Goal: Obtain resource: Download file/media

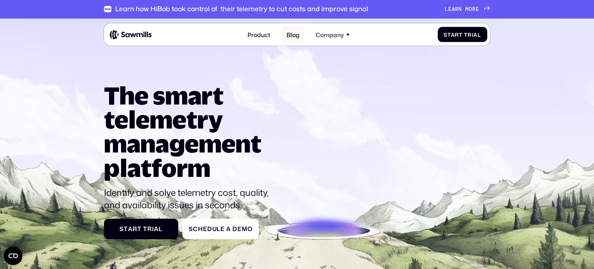
click at [288, 35] on link "Blog" at bounding box center [293, 35] width 22 height 16
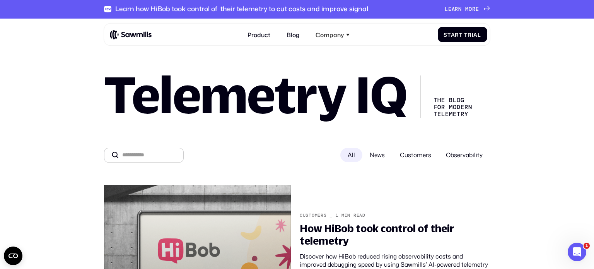
click at [377, 154] on span "News" at bounding box center [377, 155] width 30 height 15
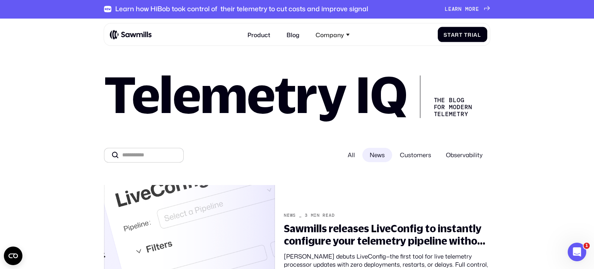
click at [412, 155] on span "Customers" at bounding box center [415, 155] width 46 height 15
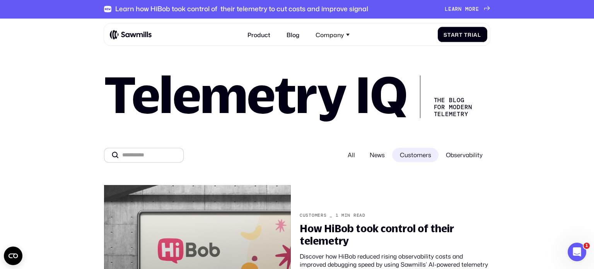
click at [456, 152] on span "Observability" at bounding box center [463, 155] width 51 height 15
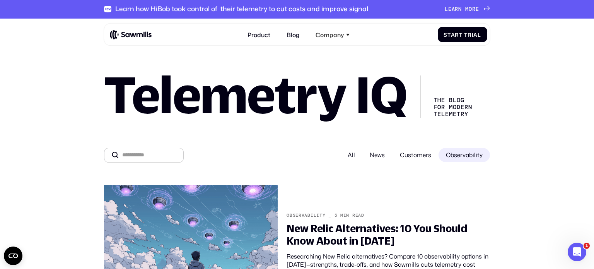
click at [406, 159] on span "Customers" at bounding box center [415, 155] width 46 height 15
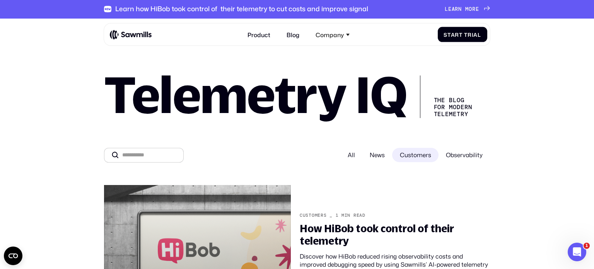
click at [379, 151] on span "News" at bounding box center [377, 155] width 30 height 15
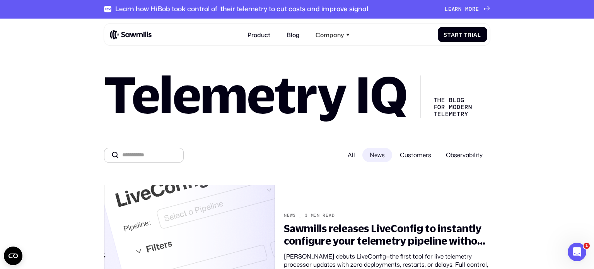
click at [462, 156] on span "Observability" at bounding box center [463, 155] width 51 height 15
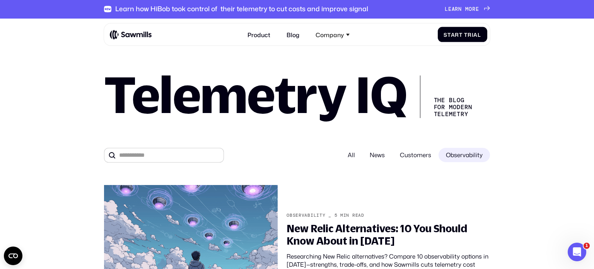
click at [352, 152] on div "All" at bounding box center [351, 155] width 22 height 15
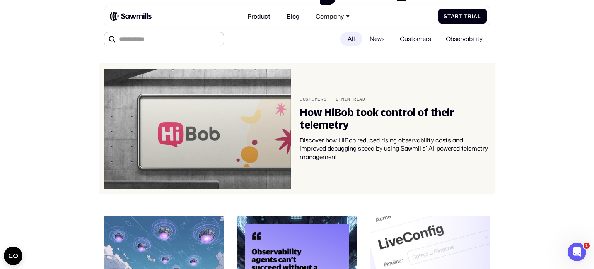
scroll to position [128, 0]
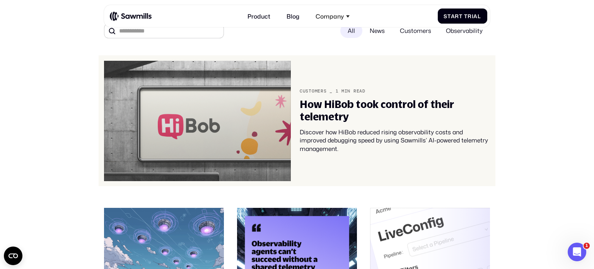
click at [340, 131] on div "How HiBob took control of their telemetry Discover how HiBob reduced rising obs…" at bounding box center [395, 125] width 190 height 55
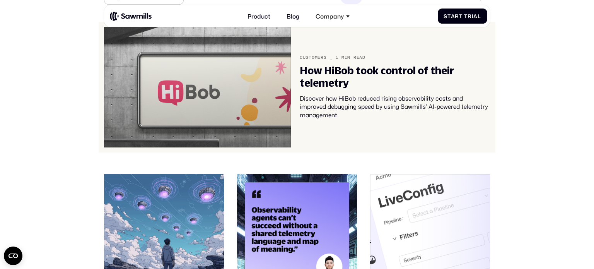
scroll to position [162, 0]
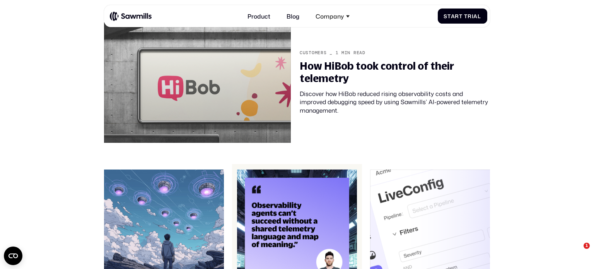
click at [300, 203] on img at bounding box center [297, 229] width 120 height 120
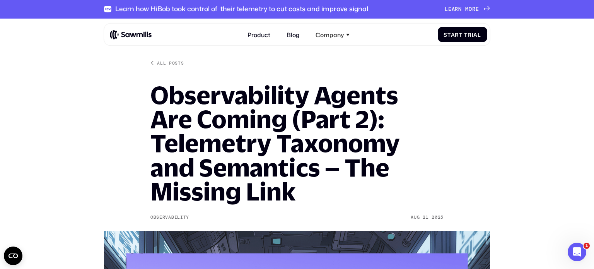
click at [169, 66] on div "All posts Observability Agents Are Coming (Part 2): Telemetry Taxonomy and Sema…" at bounding box center [296, 245] width 293 height 371
click at [167, 61] on div "All posts" at bounding box center [170, 63] width 27 height 6
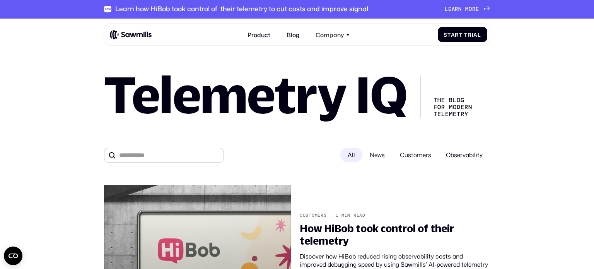
drag, startPoint x: 382, startPoint y: 154, endPoint x: 423, endPoint y: 159, distance: 41.7
click at [382, 154] on span "News" at bounding box center [377, 155] width 30 height 15
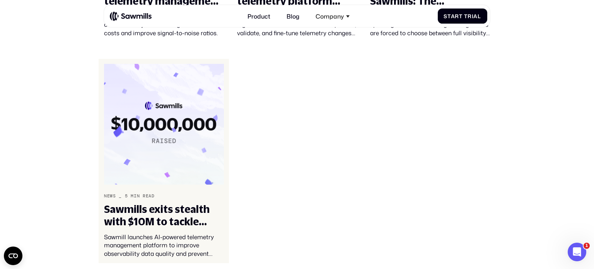
scroll to position [488, 0]
click at [152, 102] on img at bounding box center [164, 123] width 120 height 120
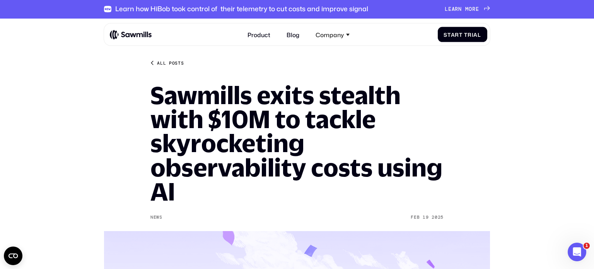
click at [165, 61] on div "All posts" at bounding box center [170, 63] width 27 height 6
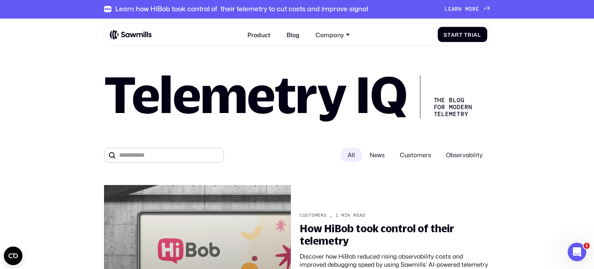
click at [403, 155] on span "Customers" at bounding box center [415, 155] width 46 height 15
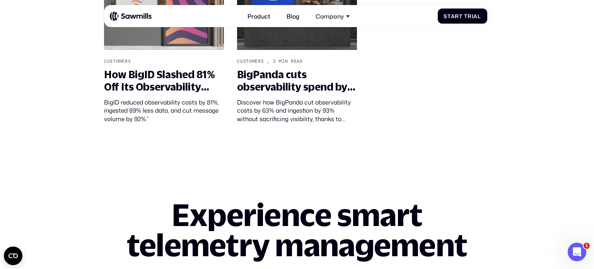
scroll to position [403, 0]
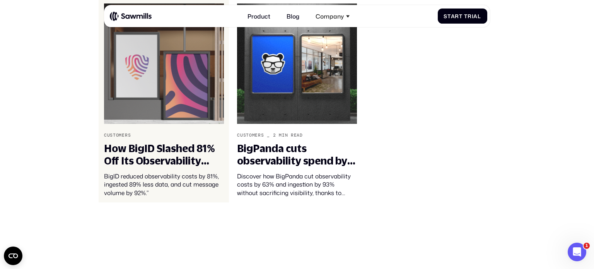
click at [148, 146] on div "How BigID Slashed 81% Off Its Observability Costs with Sawmills" at bounding box center [164, 154] width 120 height 24
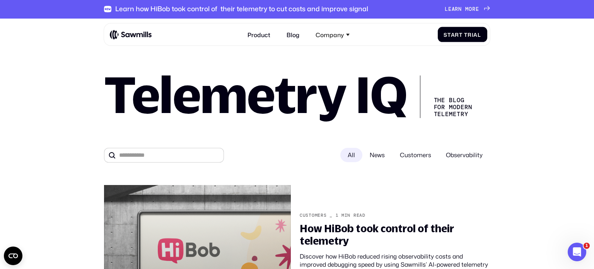
click at [447, 157] on span "Observability" at bounding box center [463, 155] width 51 height 15
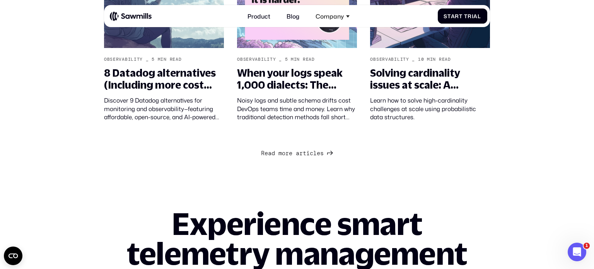
scroll to position [845, 0]
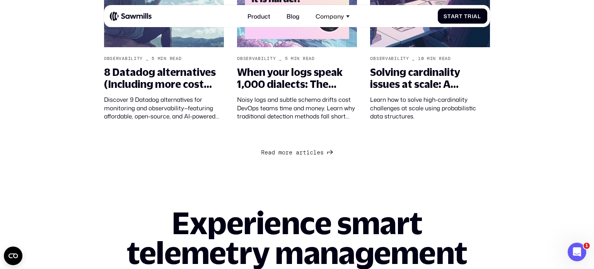
click at [292, 155] on span "Next Page" at bounding box center [293, 152] width 3 height 7
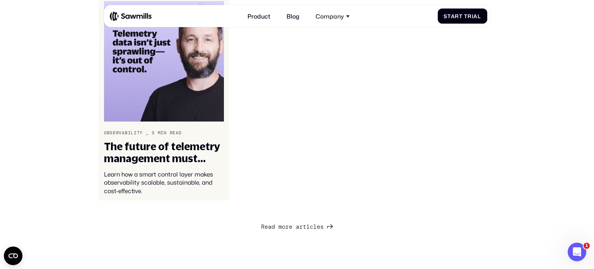
scroll to position [1653, 0]
click at [169, 55] on img at bounding box center [164, 61] width 120 height 120
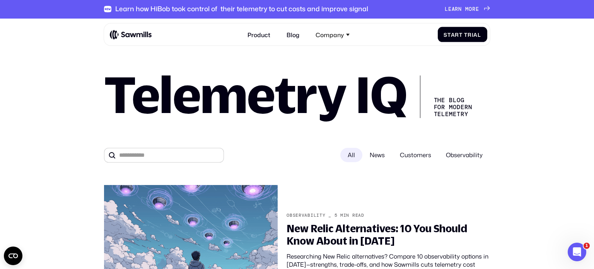
click at [379, 154] on span "News" at bounding box center [377, 155] width 30 height 15
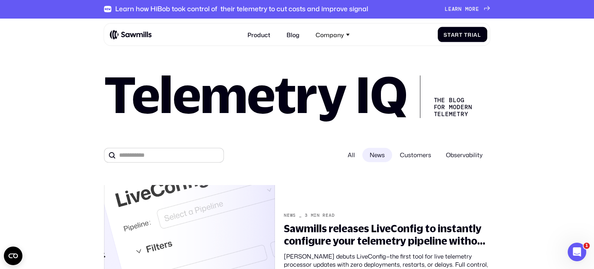
click at [353, 156] on div "All" at bounding box center [351, 155] width 22 height 15
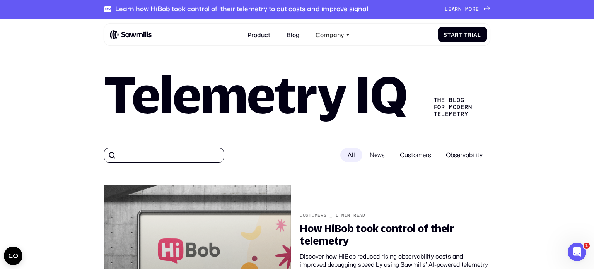
click at [172, 150] on input "All" at bounding box center [164, 155] width 120 height 15
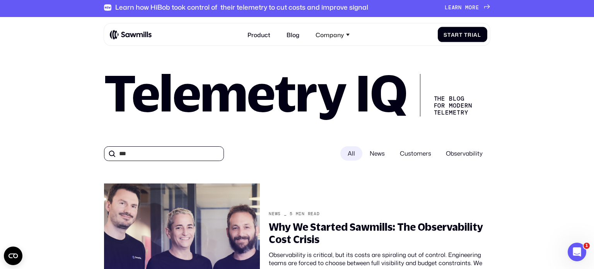
scroll to position [2, 0]
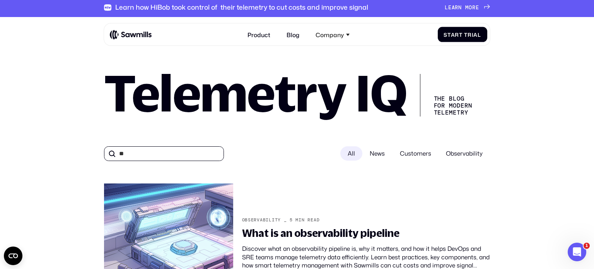
type input "*"
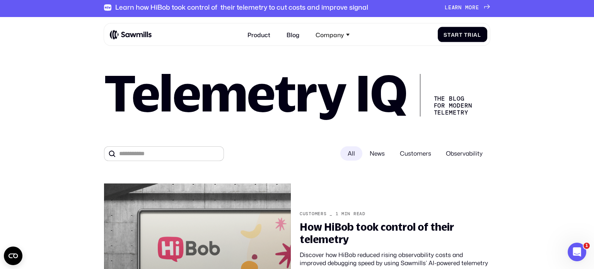
click at [386, 157] on span "News" at bounding box center [377, 153] width 30 height 15
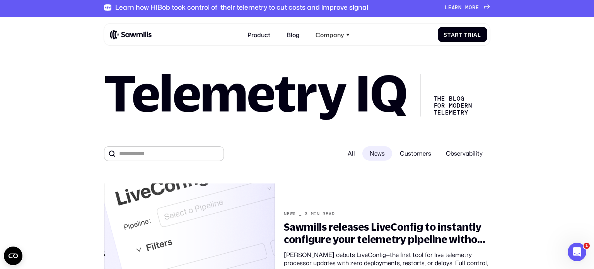
click at [421, 160] on span "Customers" at bounding box center [415, 153] width 46 height 15
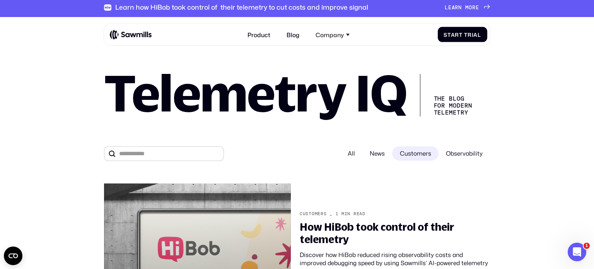
click at [463, 150] on span "Observability" at bounding box center [463, 153] width 51 height 15
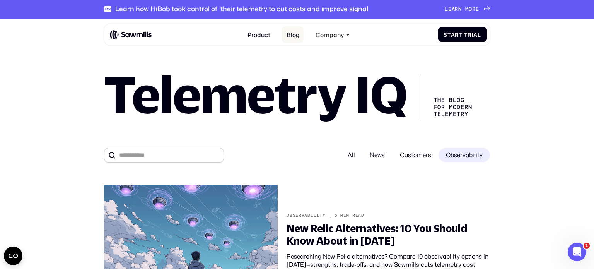
click at [297, 34] on link "Blog" at bounding box center [293, 35] width 22 height 16
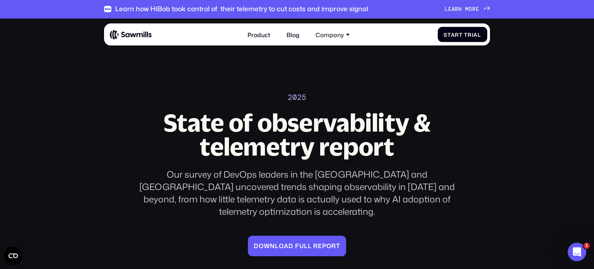
click at [297, 235] on link "D o w n l o a d f u l l r e p o r t D o w n l o a d f u l l r e p o r t" at bounding box center [297, 245] width 98 height 20
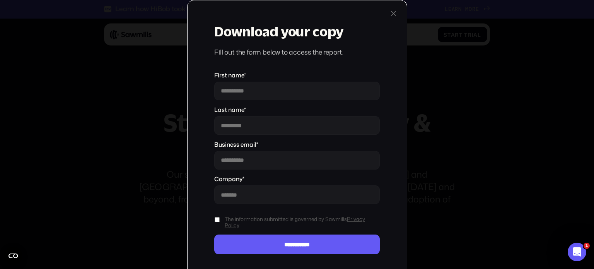
click at [396, 12] on div at bounding box center [393, 13] width 9 height 9
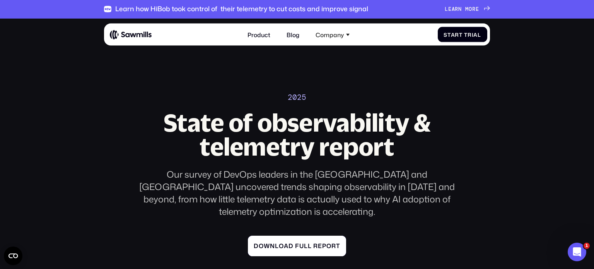
click at [307, 242] on div "D o w n l o a d f u l l r e p o r t D o w n l o a d f u l l r e p o r t" at bounding box center [297, 245] width 86 height 7
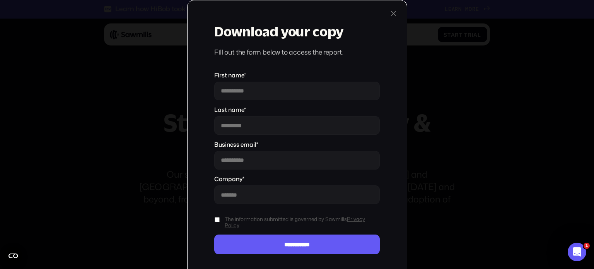
click at [396, 18] on div "**********" at bounding box center [297, 139] width 220 height 278
click at [396, 13] on div at bounding box center [393, 13] width 9 height 9
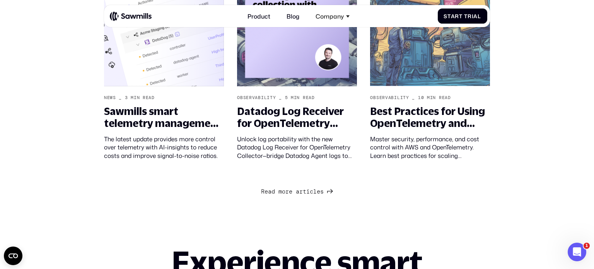
scroll to position [813, 0]
